Goal: Task Accomplishment & Management: Complete application form

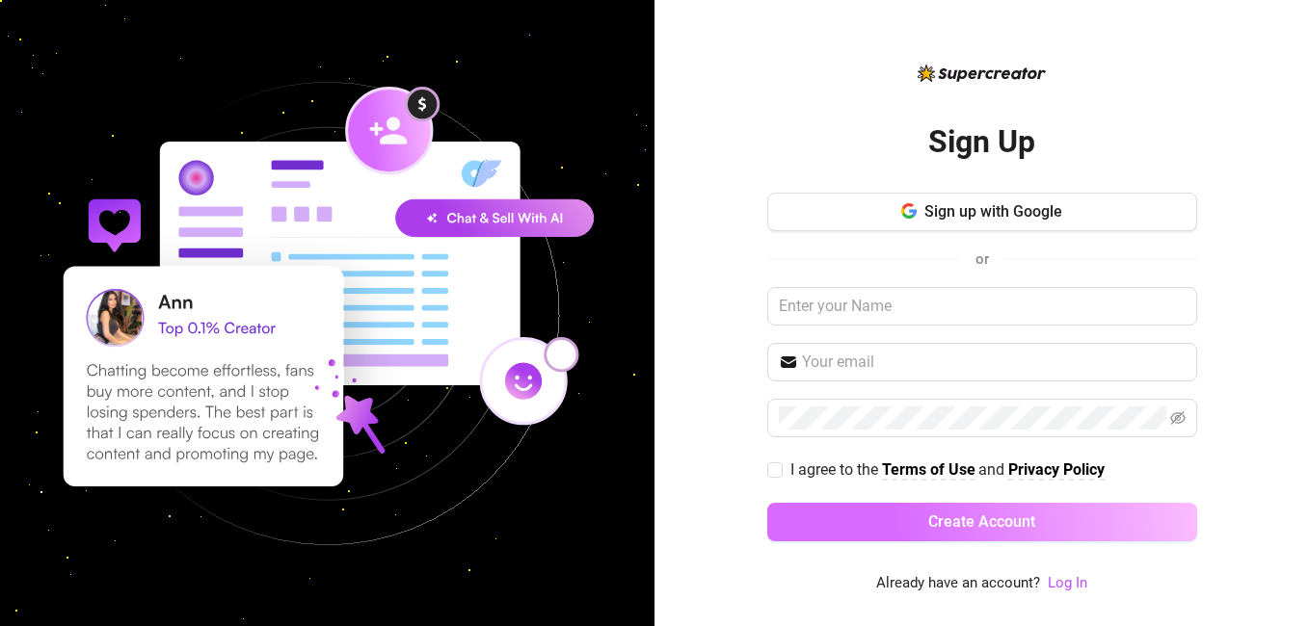
click at [996, 506] on button "Create Account" at bounding box center [982, 522] width 430 height 39
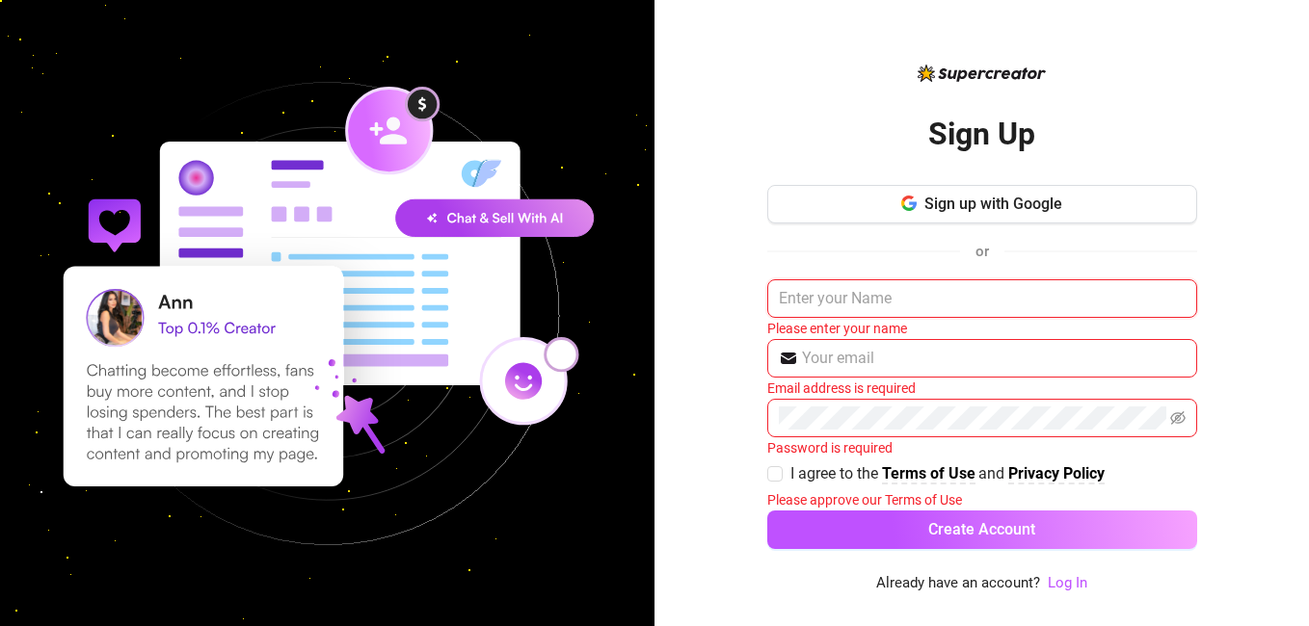
click at [841, 310] on input "text" at bounding box center [982, 298] width 430 height 39
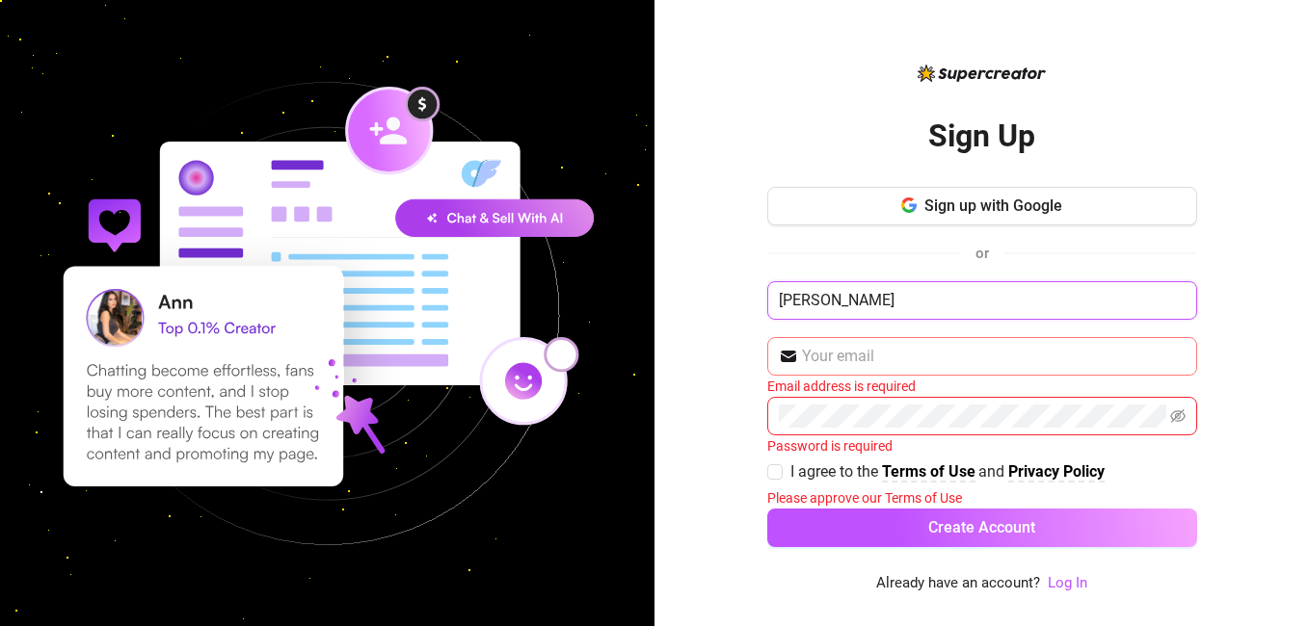
type input "[PERSON_NAME]"
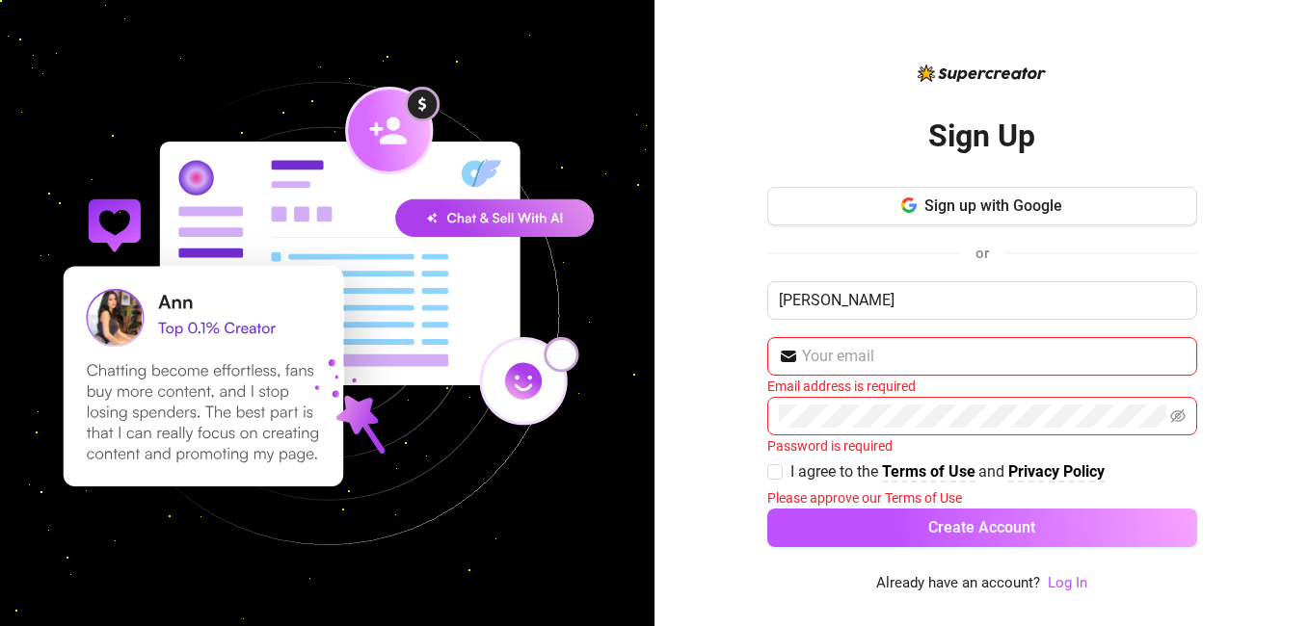
click at [840, 358] on input "text" at bounding box center [994, 356] width 384 height 23
type input "[EMAIL_ADDRESS][DOMAIN_NAME]"
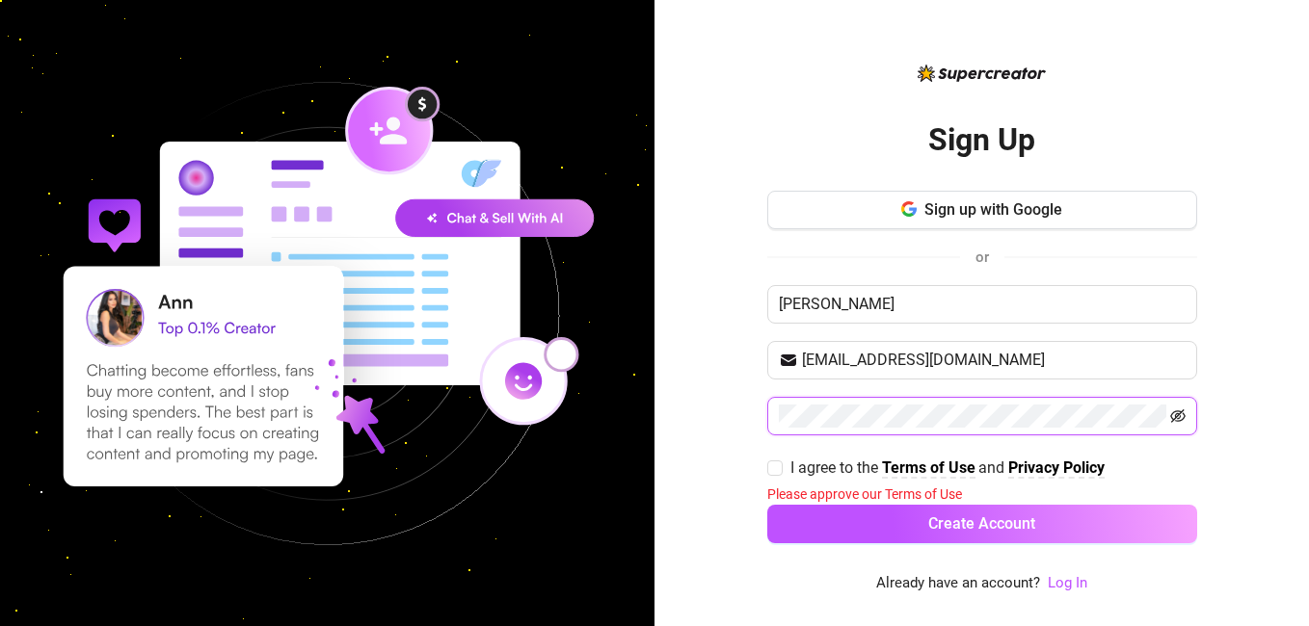
click at [1182, 419] on icon "eye-invisible" at bounding box center [1177, 416] width 15 height 13
click at [773, 467] on input "I agree to the Terms of Use and Privacy Policy" at bounding box center [773, 467] width 13 height 13
checkbox input "true"
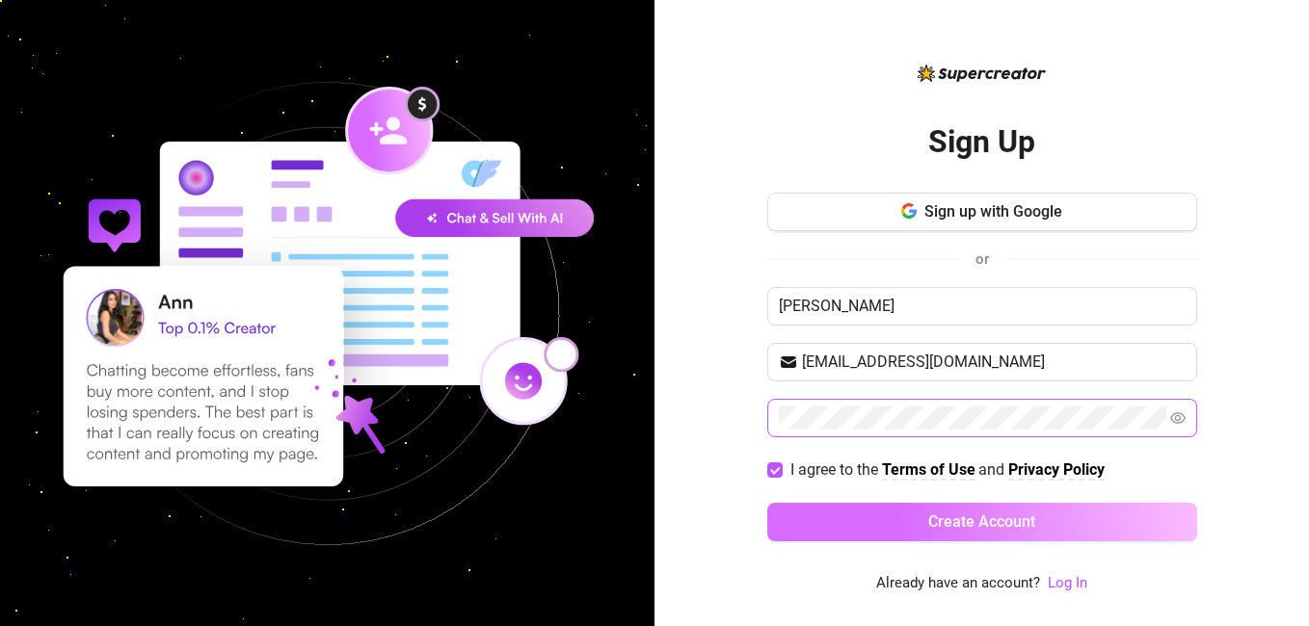
click at [928, 540] on button "Create Account" at bounding box center [982, 522] width 430 height 39
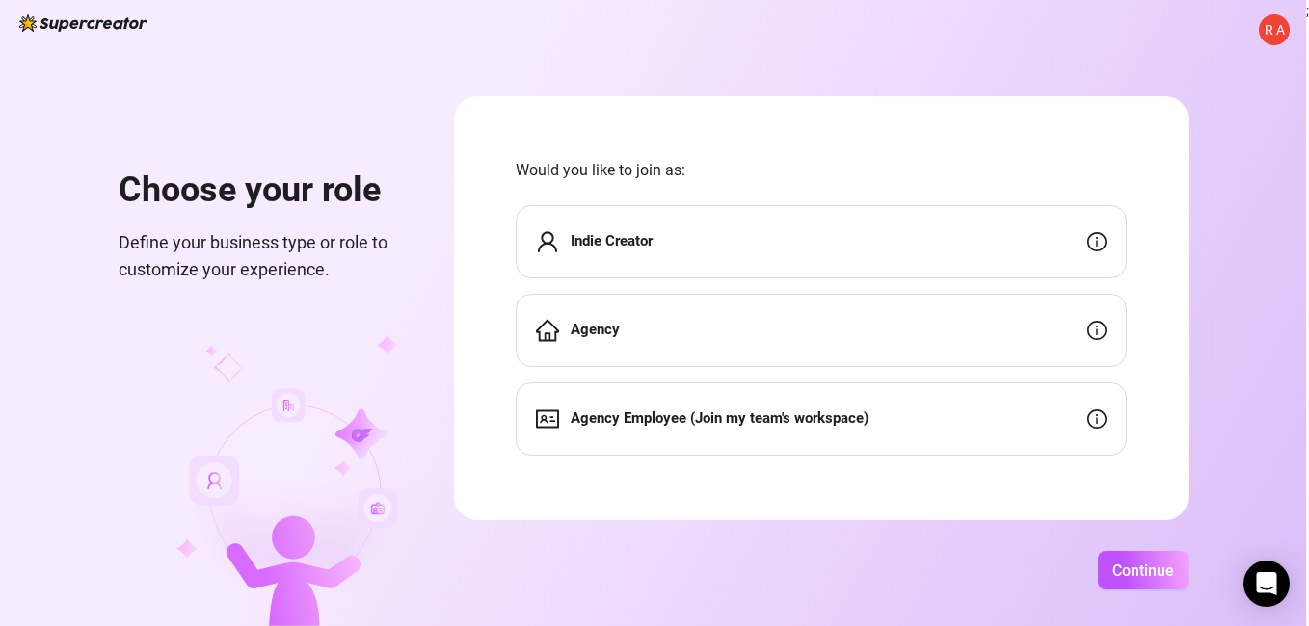
click at [619, 229] on div "Indie Creator" at bounding box center [821, 241] width 611 height 73
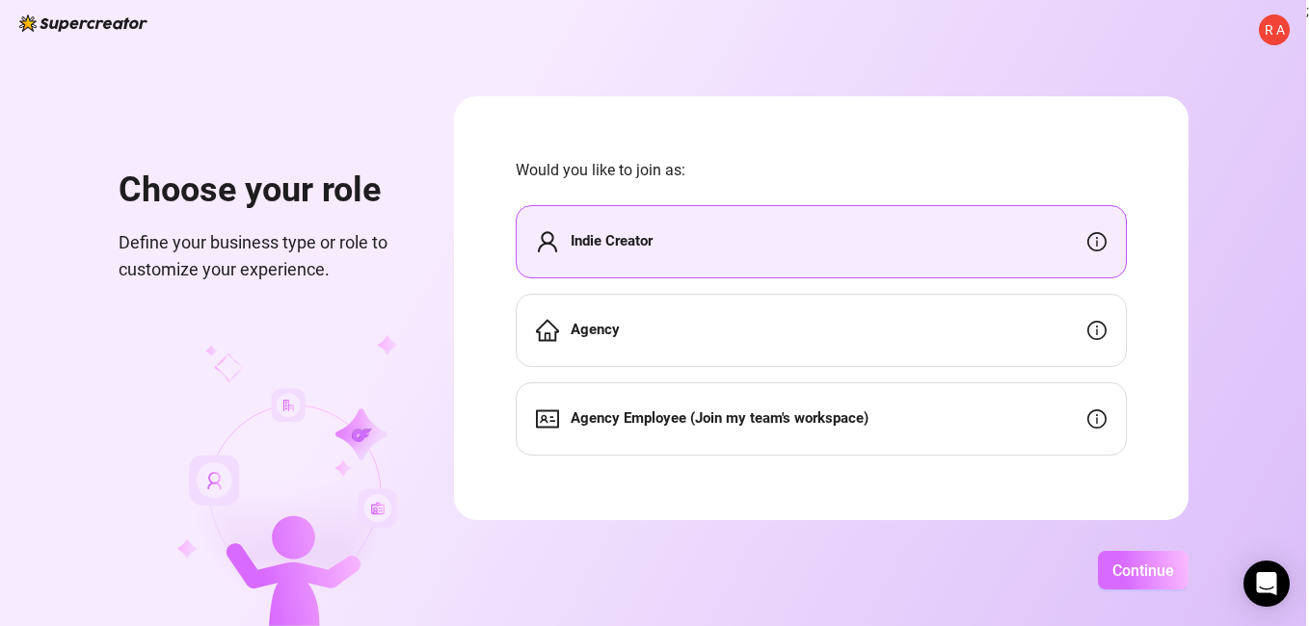
click at [1132, 560] on button "Continue" at bounding box center [1143, 570] width 91 height 39
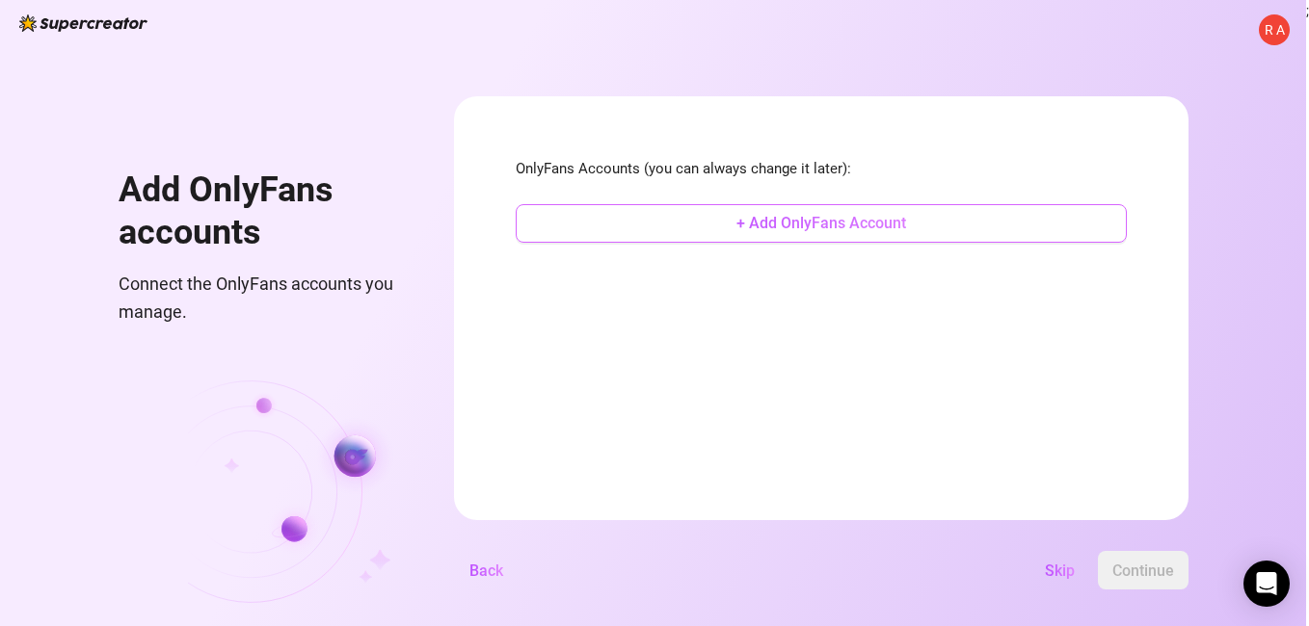
click at [823, 231] on span "+ Add OnlyFans Account" at bounding box center [821, 223] width 170 height 18
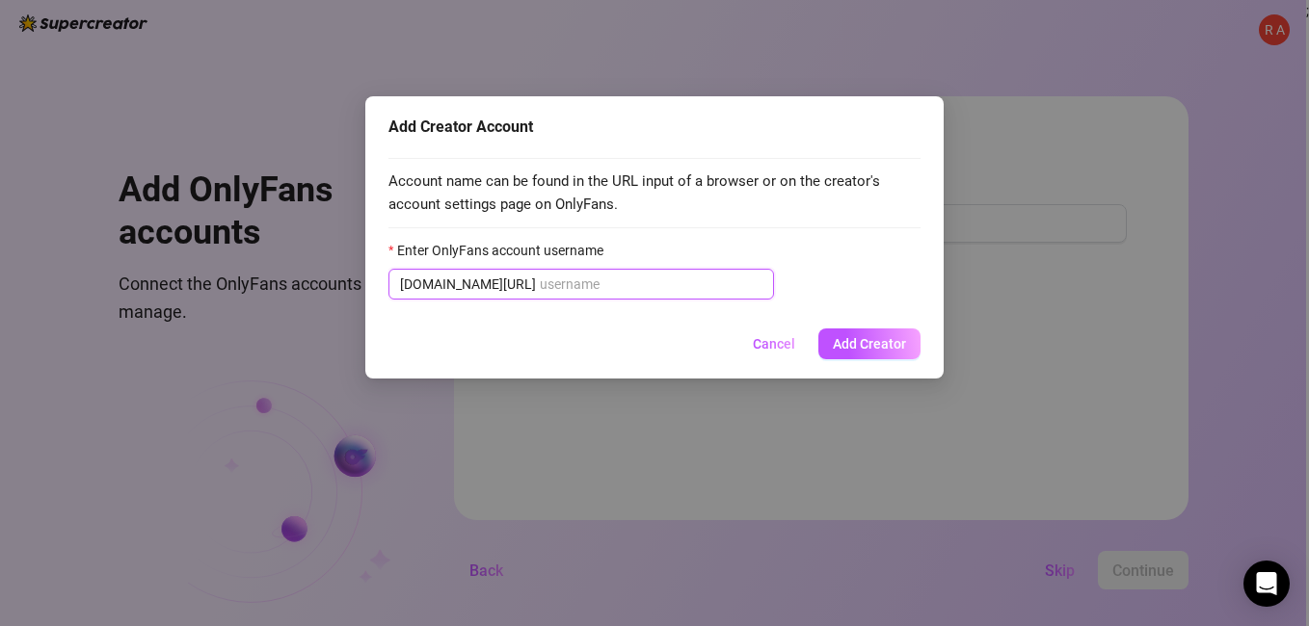
click at [540, 284] on input "Enter OnlyFans account username" at bounding box center [651, 284] width 223 height 21
type input "s"
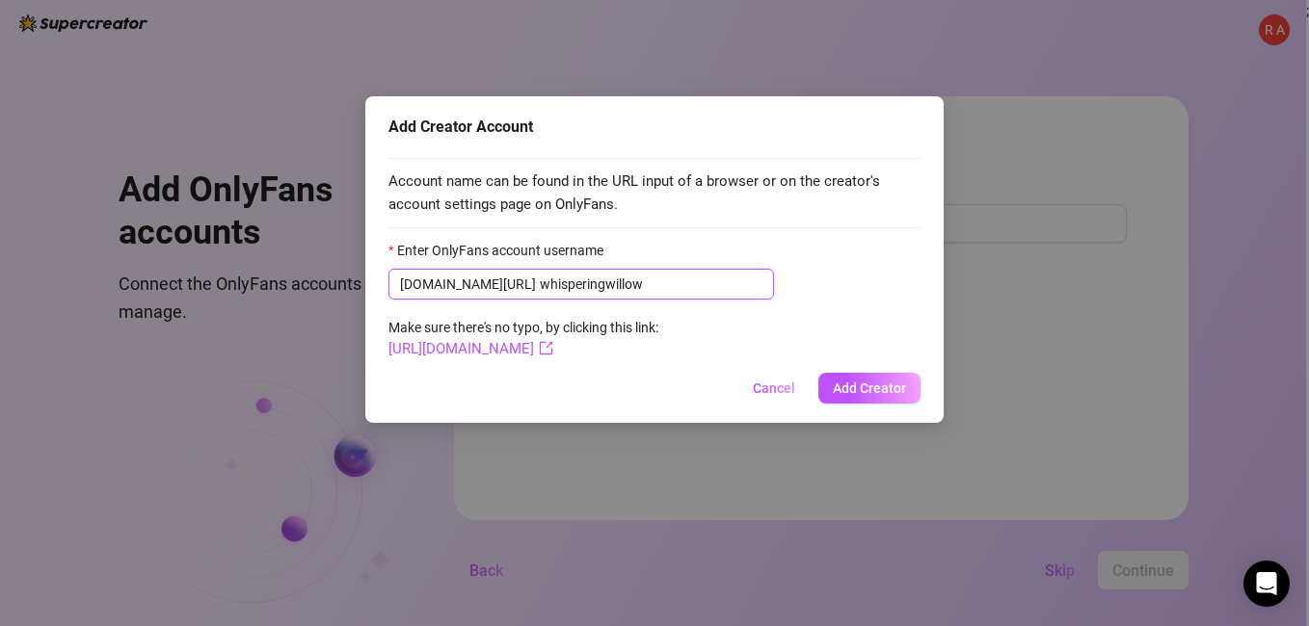
type input "whisperingwillow"
click at [849, 387] on span "Add Creator" at bounding box center [869, 388] width 73 height 15
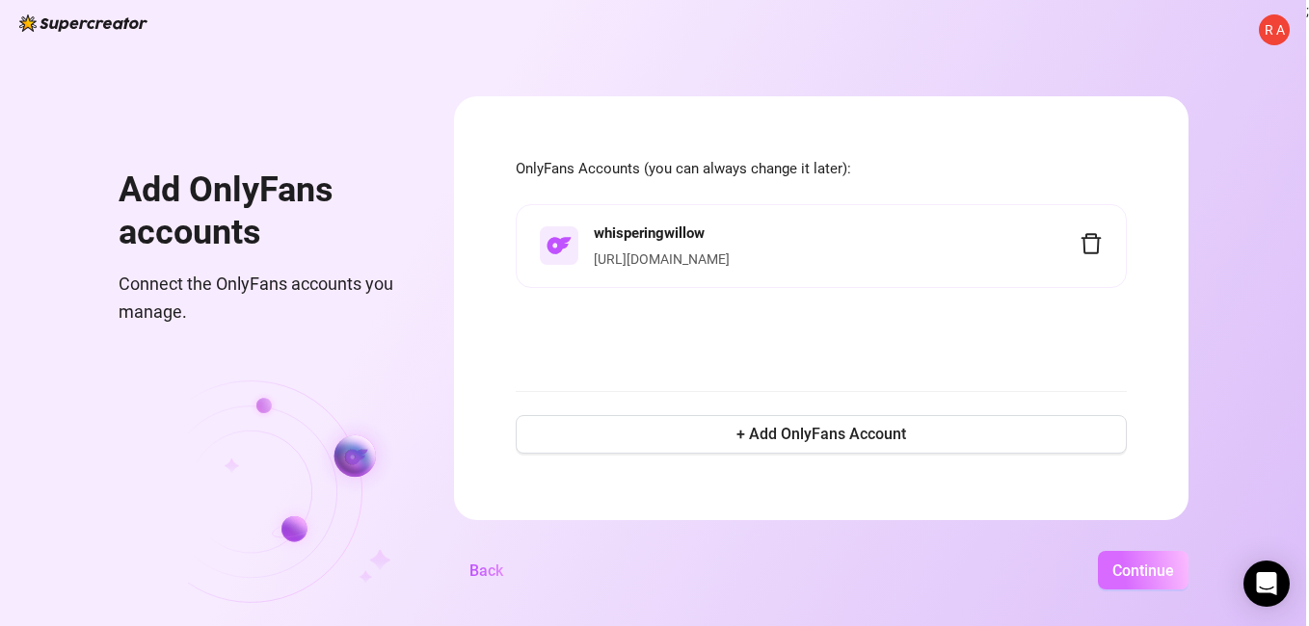
click at [1130, 576] on span "Continue" at bounding box center [1143, 571] width 62 height 18
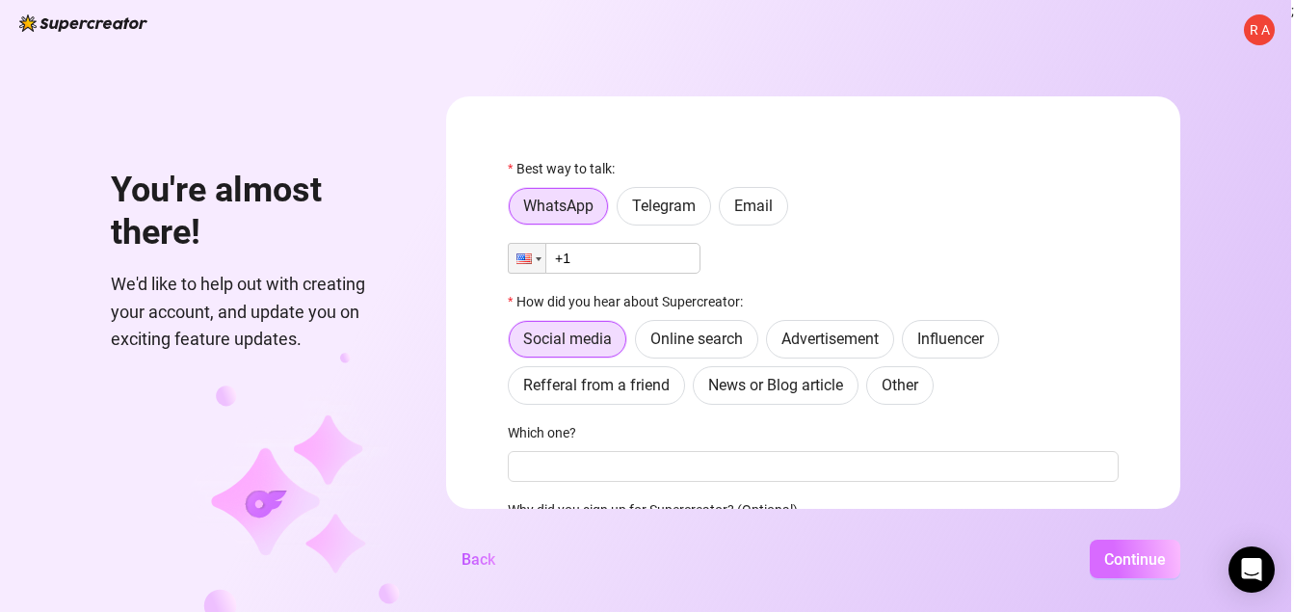
click at [1130, 569] on span "Continue" at bounding box center [1135, 559] width 62 height 18
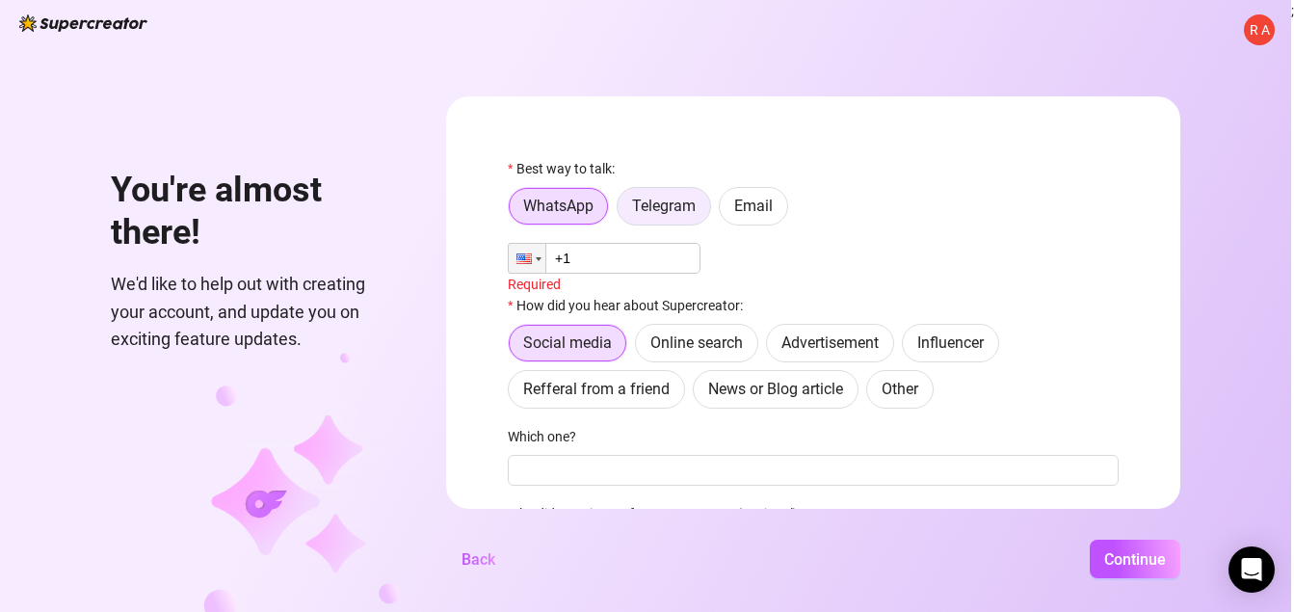
click at [687, 196] on label "Telegram" at bounding box center [664, 206] width 94 height 39
click at [623, 211] on input "Telegram" at bounding box center [623, 211] width 0 height 0
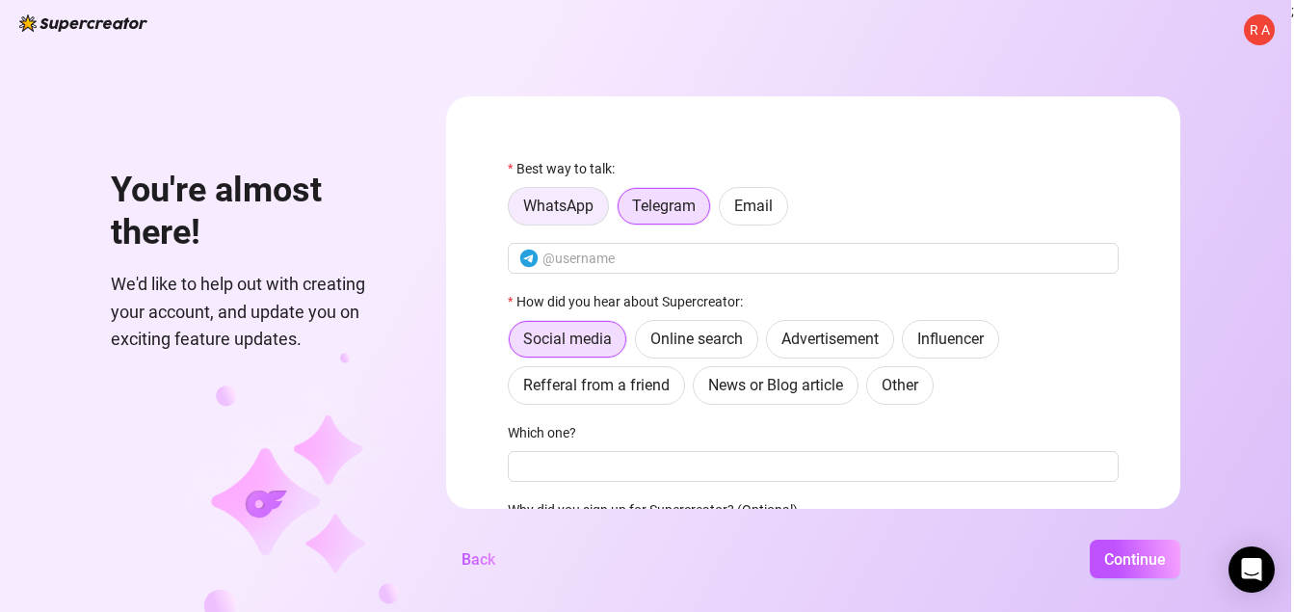
click at [546, 193] on label "WhatsApp" at bounding box center [558, 206] width 101 height 39
click at [514, 211] on input "WhatsApp" at bounding box center [514, 211] width 0 height 0
click at [597, 257] on input "+1" at bounding box center [604, 258] width 193 height 31
click at [598, 259] on input "+1" at bounding box center [604, 258] width 193 height 31
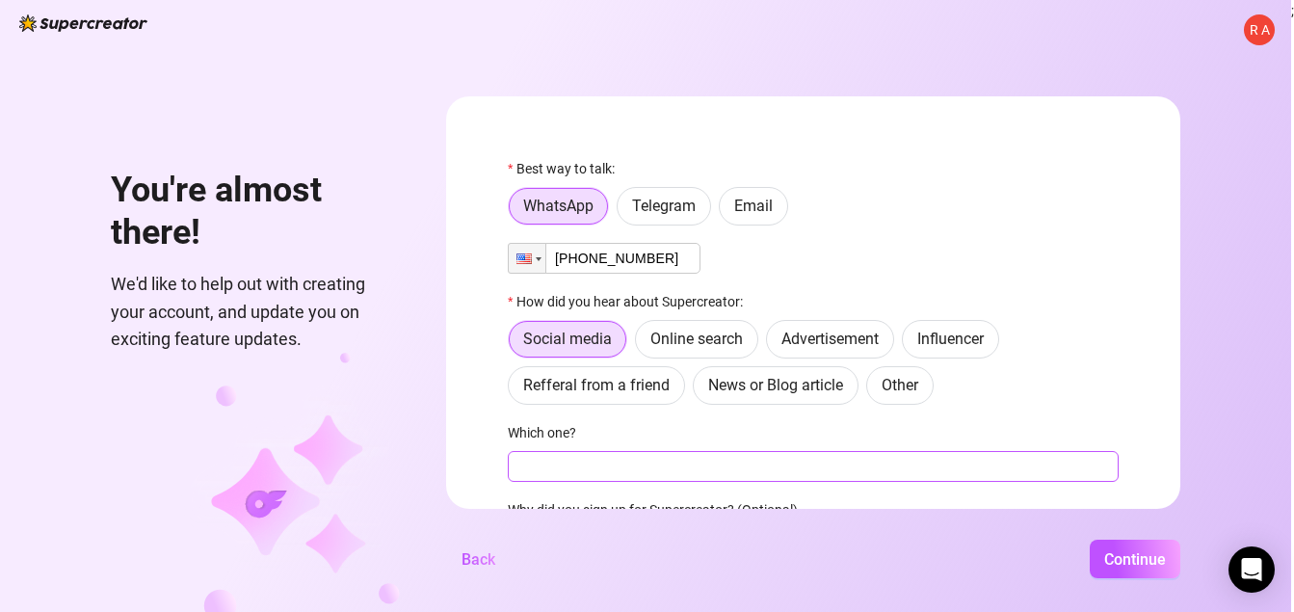
type input "[PHONE_NUMBER]"
click at [666, 470] on input "Which one?" at bounding box center [813, 466] width 611 height 31
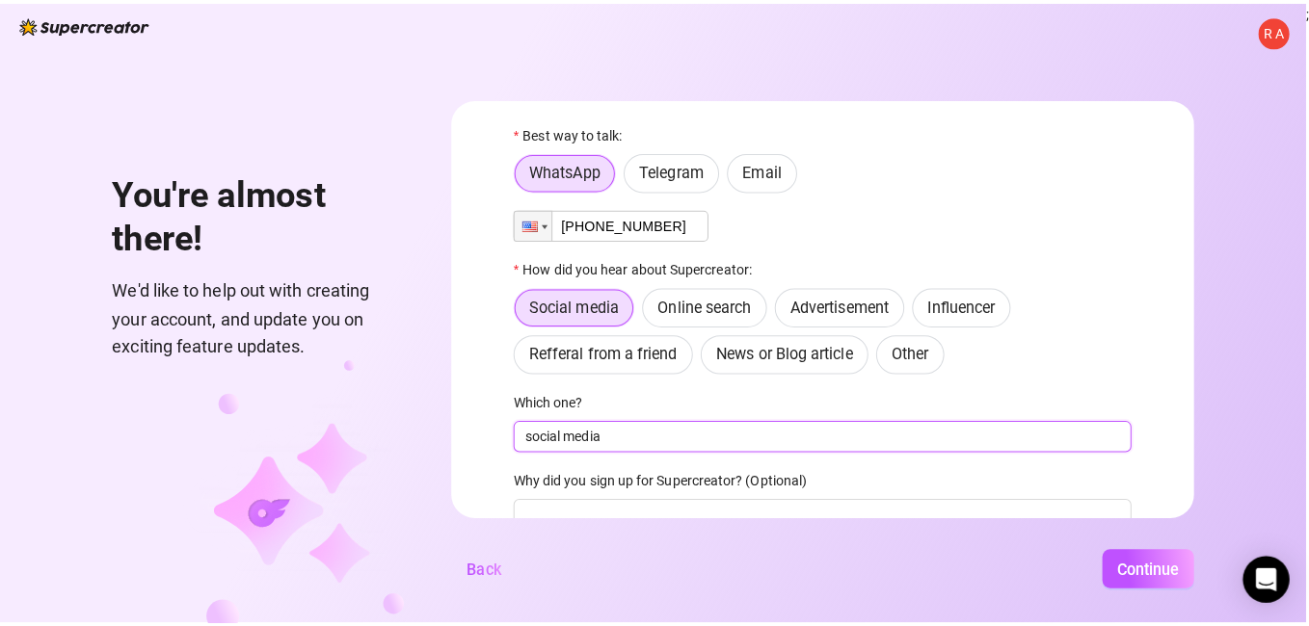
scroll to position [197, 0]
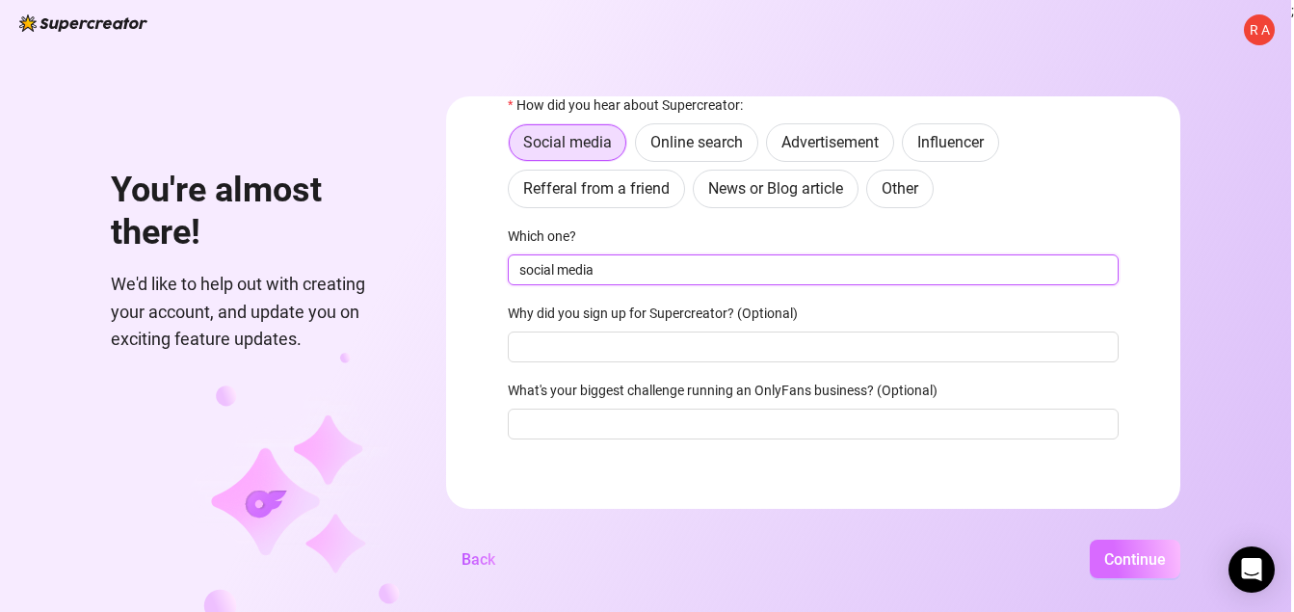
type input "social media"
click at [1166, 569] on span "Continue" at bounding box center [1135, 559] width 62 height 18
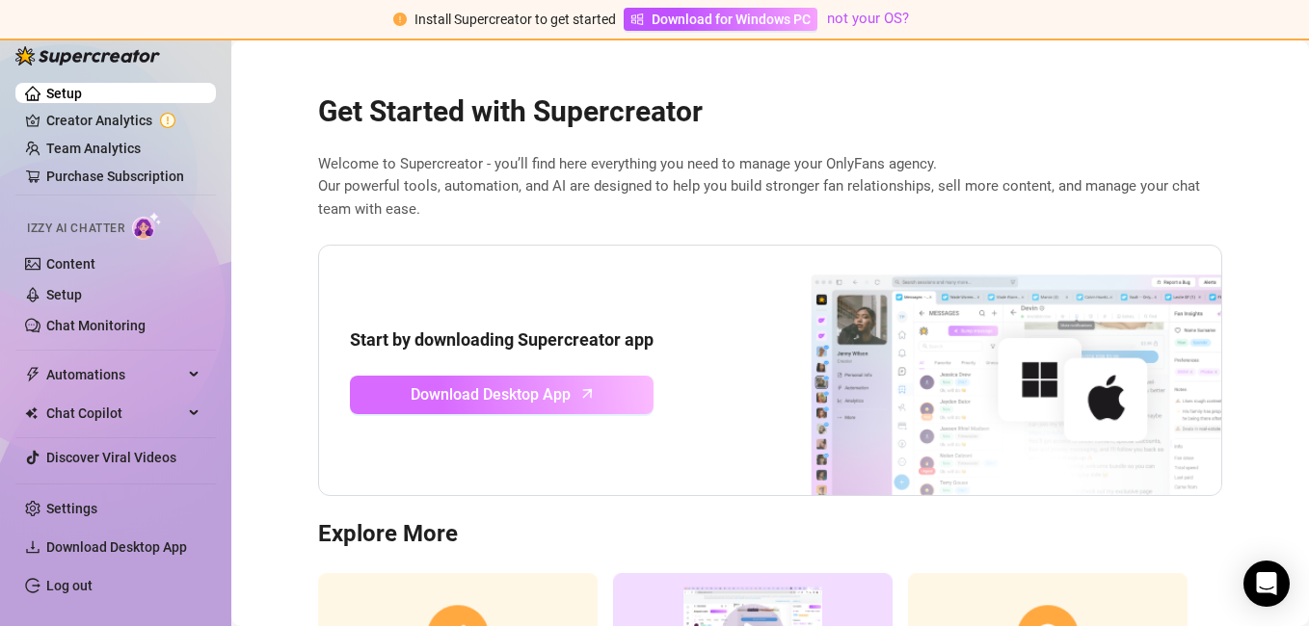
click at [534, 399] on span "Download Desktop App" at bounding box center [491, 395] width 160 height 24
